Goal: Transaction & Acquisition: Purchase product/service

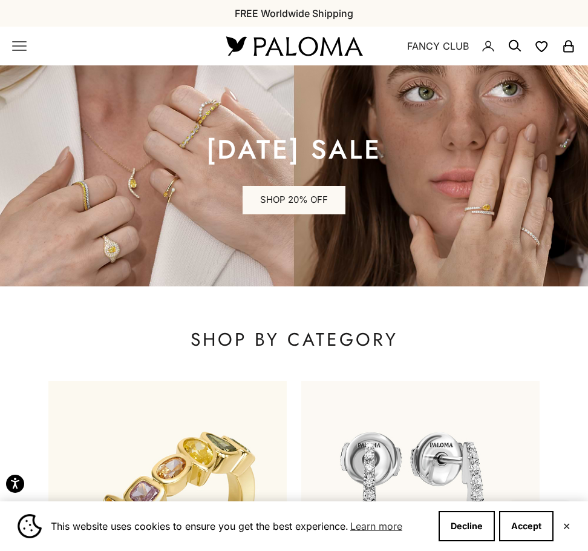
click at [21, 50] on icon "Primary navigation" at bounding box center [19, 46] width 13 height 8
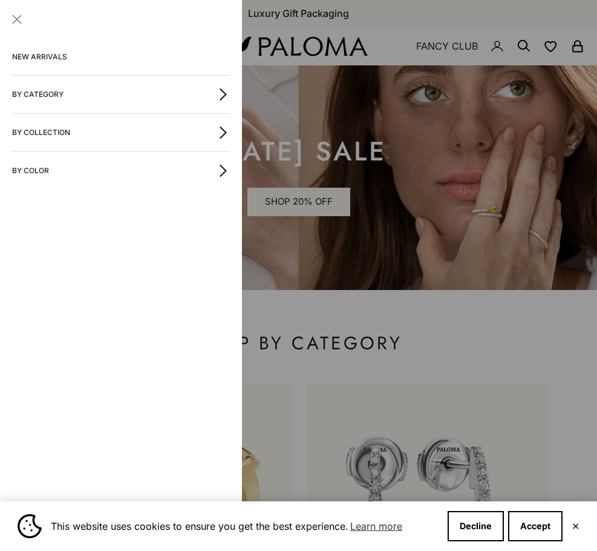
click at [117, 53] on link "NEW ARRIVALS" at bounding box center [121, 57] width 218 height 36
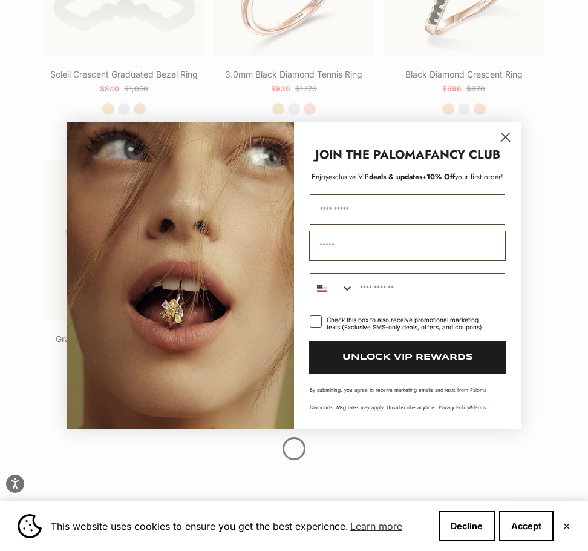
scroll to position [1876, 0]
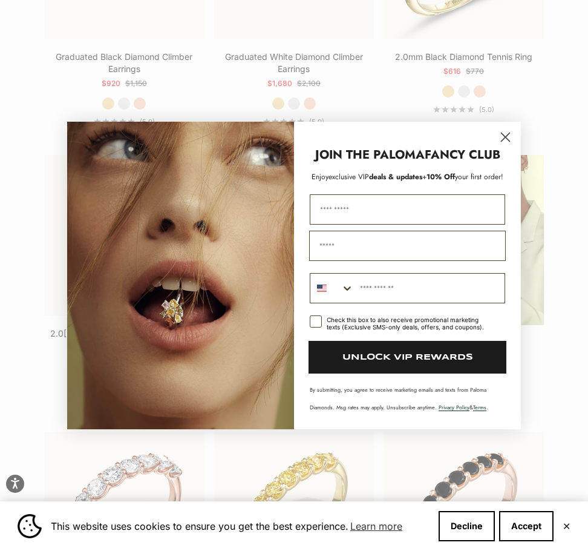
click at [509, 136] on circle "Close dialog" at bounding box center [506, 137] width 20 height 20
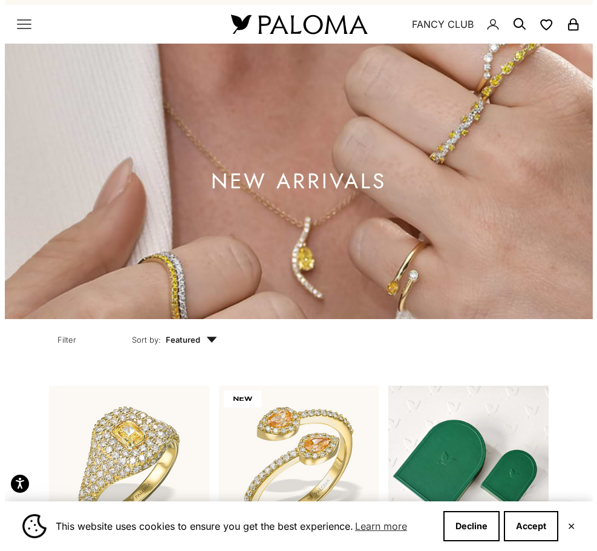
scroll to position [0, 0]
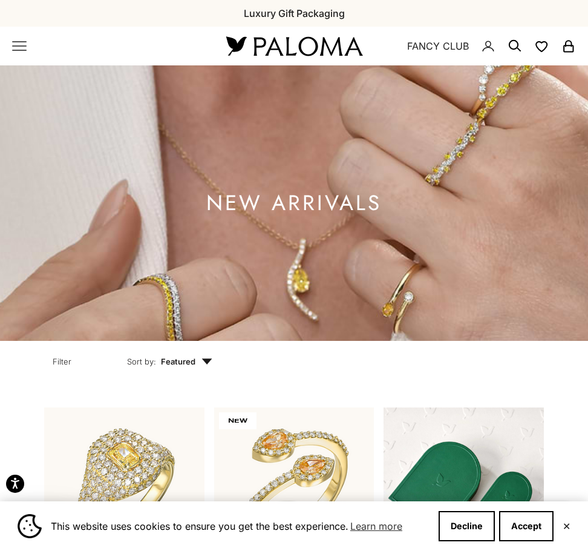
click at [11, 40] on x-header "Paloma Diamonds Open navigation menu Open search NEW ARRIVALS By Category Categ…" at bounding box center [294, 46] width 588 height 39
click at [15, 41] on icon "Primary navigation" at bounding box center [19, 46] width 15 height 15
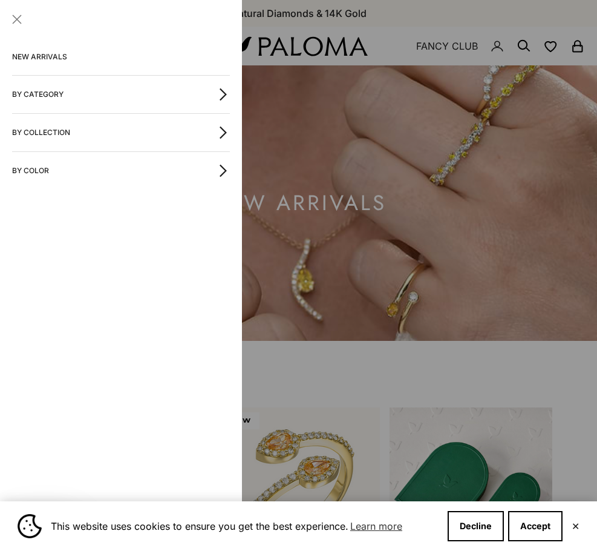
click at [173, 88] on button "By Category" at bounding box center [121, 95] width 218 height 38
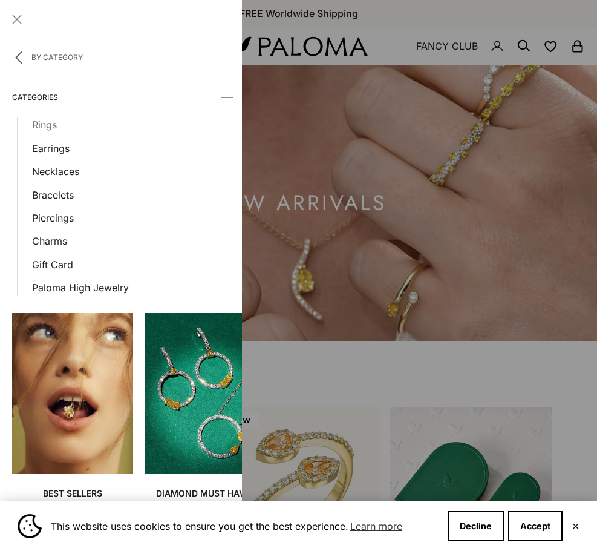
click at [55, 123] on link "Rings" at bounding box center [131, 125] width 198 height 16
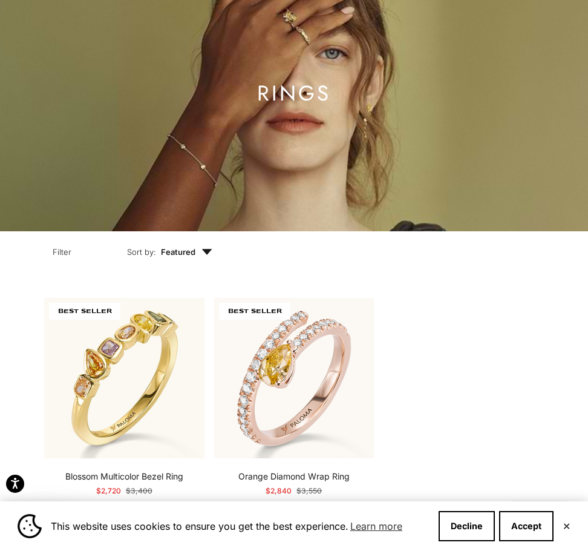
scroll to position [242, 0]
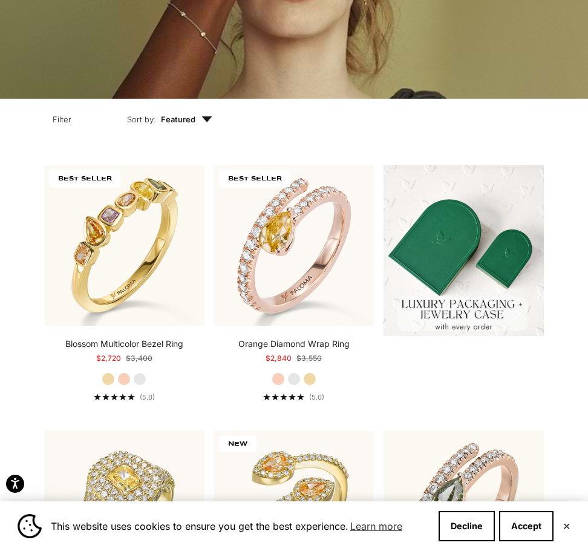
click at [198, 118] on span "Featured" at bounding box center [186, 119] width 51 height 12
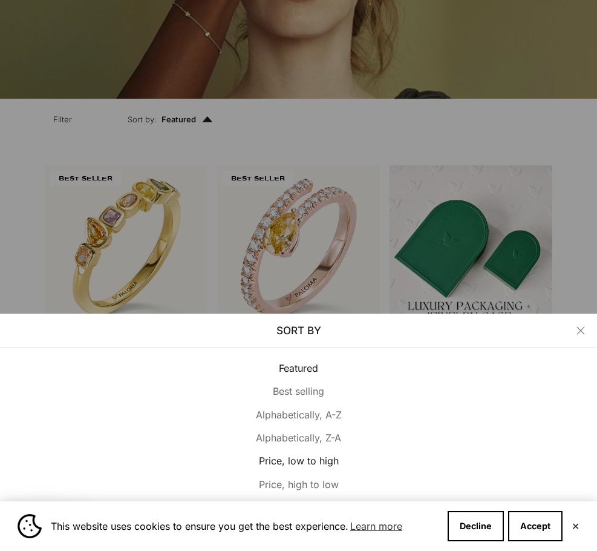
click at [321, 464] on span "Price, low to high" at bounding box center [299, 460] width 80 height 12
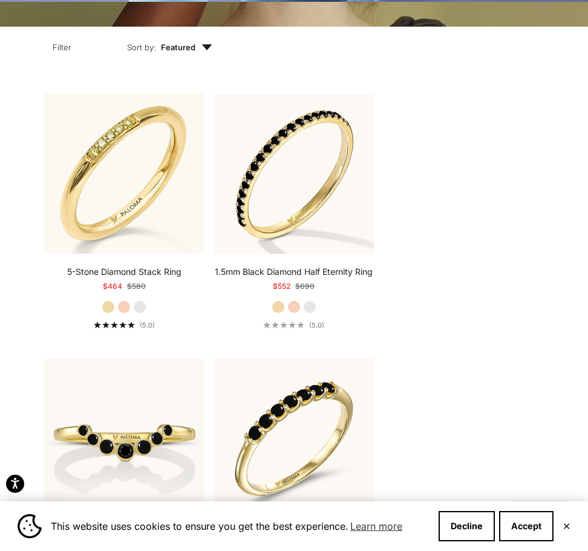
scroll to position [319, 0]
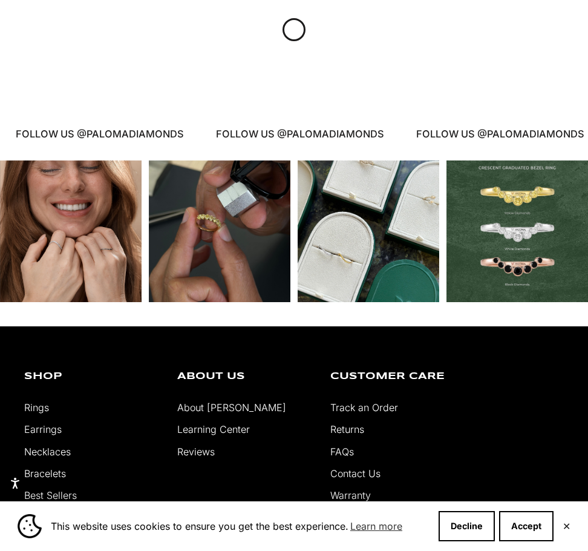
scroll to position [2073, 0]
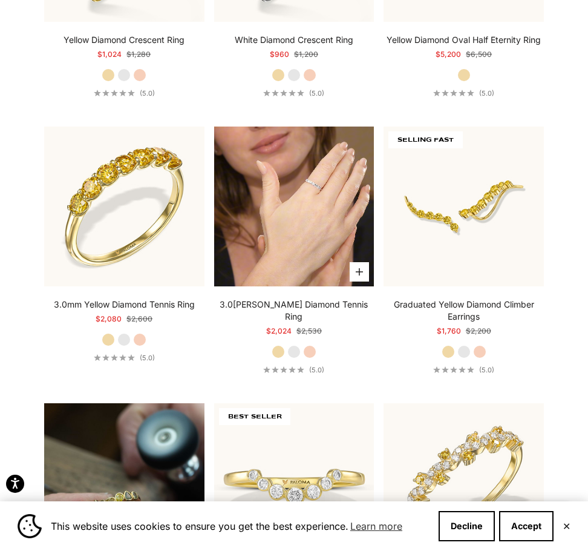
scroll to position [1089, 0]
